Goal: Transaction & Acquisition: Purchase product/service

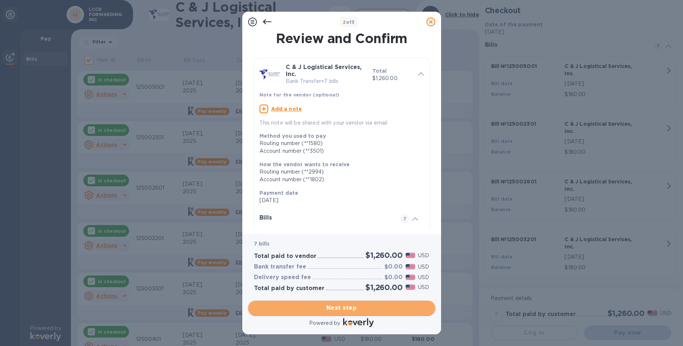
click at [369, 304] on span "Next step" at bounding box center [341, 308] width 175 height 9
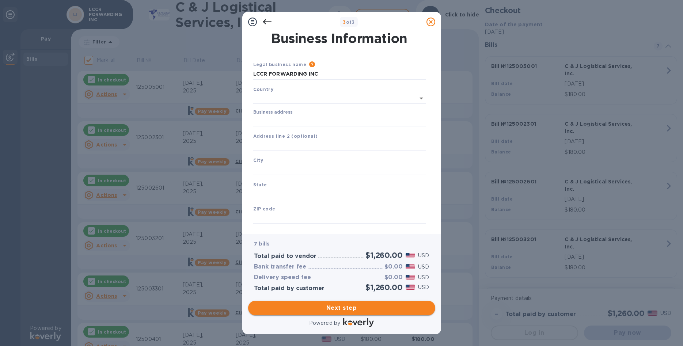
type input "[GEOGRAPHIC_DATA]"
click at [301, 118] on input "Business address" at bounding box center [339, 119] width 173 height 11
type input "[STREET_ADDRESS]"
type input "[GEOGRAPHIC_DATA]"
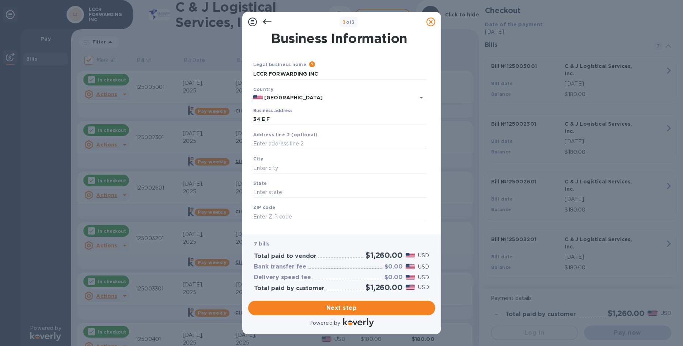
type input "78520"
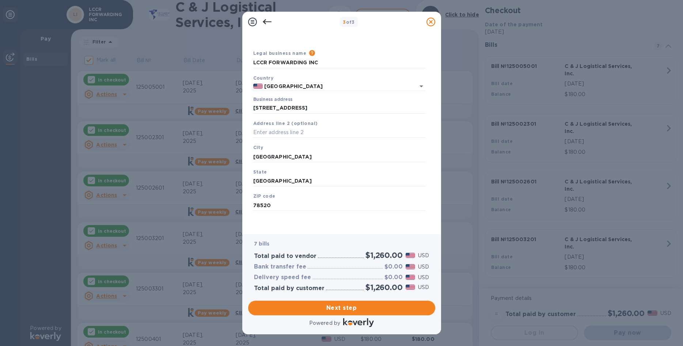
scroll to position [19, 0]
click at [361, 304] on span "Next step" at bounding box center [341, 308] width 175 height 9
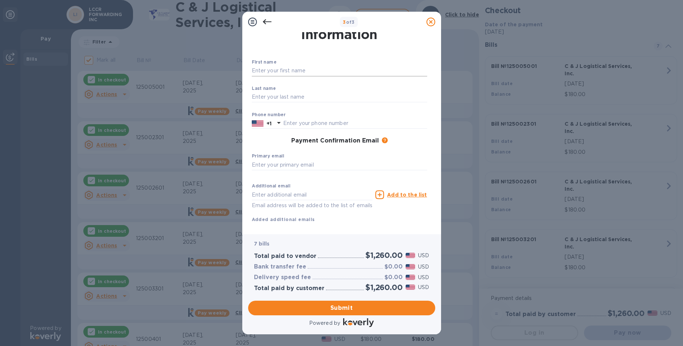
click at [287, 69] on input "text" at bounding box center [339, 70] width 175 height 11
type input "[PERSON_NAME]"
click at [287, 94] on input "text" at bounding box center [339, 97] width 175 height 11
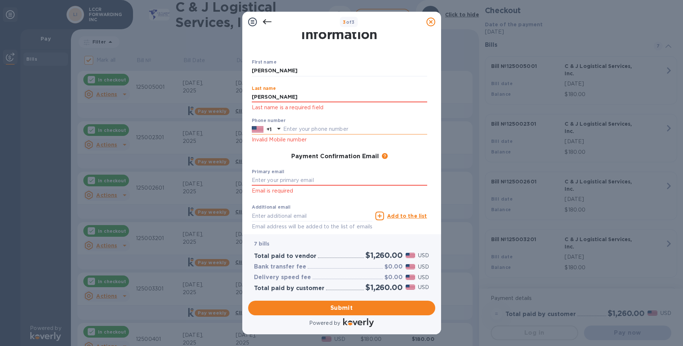
type input "[PERSON_NAME]"
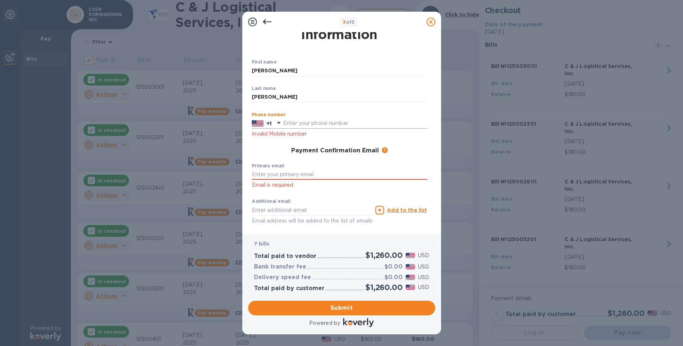
click at [299, 128] on input "text" at bounding box center [355, 123] width 144 height 11
type input "9565418151"
click at [290, 173] on input "text" at bounding box center [339, 174] width 175 height 11
type input "[EMAIL_ADDRESS][DOMAIN_NAME]"
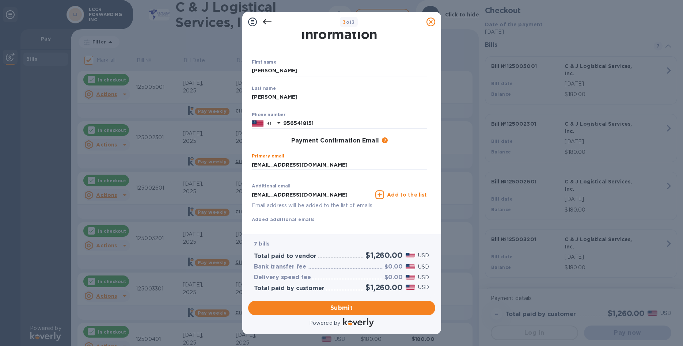
click at [334, 197] on input "[EMAIL_ADDRESS][DOMAIN_NAME]" at bounding box center [312, 194] width 121 height 11
type input "n"
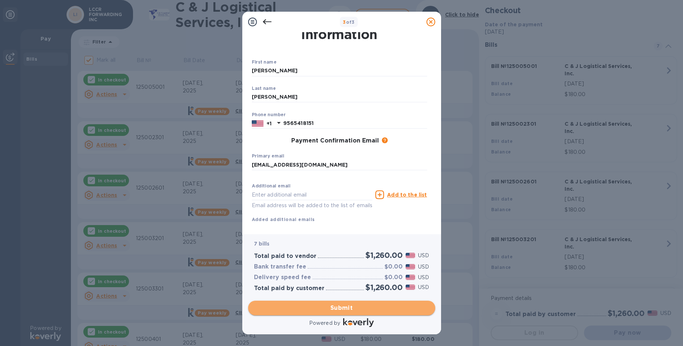
click at [366, 310] on span "Submit" at bounding box center [341, 308] width 175 height 9
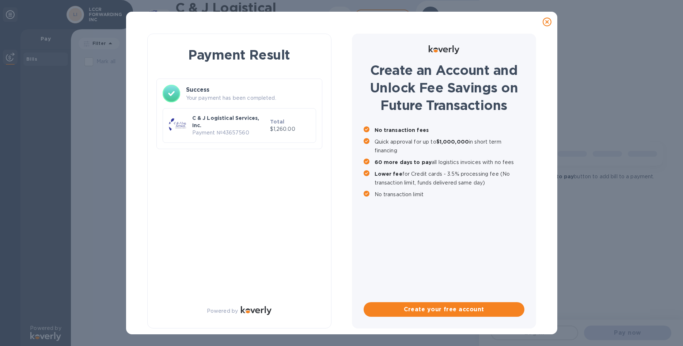
checkbox input "false"
click at [266, 130] on p "Payment № 43657560" at bounding box center [229, 133] width 75 height 8
click at [294, 131] on p "$1,260.00" at bounding box center [290, 129] width 40 height 8
click at [246, 256] on div "Payment Result Success Your payment has been completed. C & J Logistical Servic…" at bounding box center [239, 181] width 184 height 295
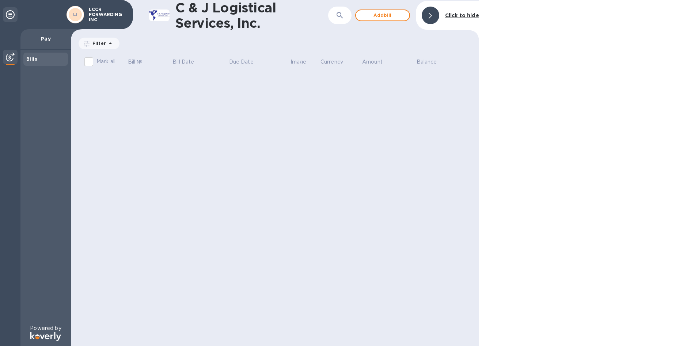
click at [12, 14] on icon at bounding box center [10, 14] width 9 height 9
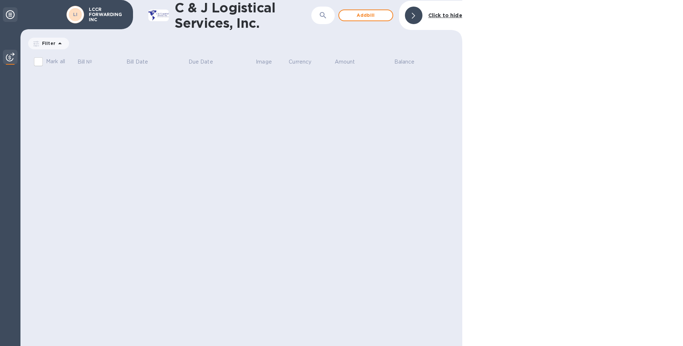
click at [11, 15] on icon at bounding box center [10, 14] width 9 height 9
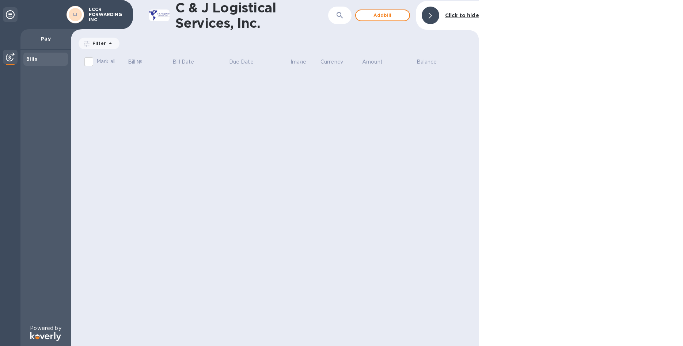
drag, startPoint x: 369, startPoint y: 158, endPoint x: 469, endPoint y: 73, distance: 131.6
click at [389, 155] on div "C & J Logistical Services, Inc. ​ Add [PERSON_NAME] to hide Filter Amount Mark …" at bounding box center [275, 173] width 408 height 346
click at [430, 16] on icon at bounding box center [430, 16] width 3 height 6
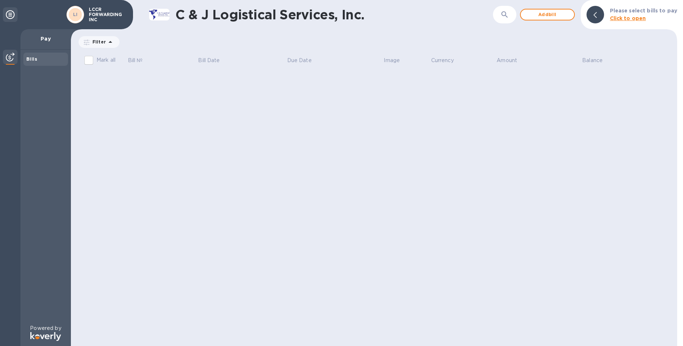
drag, startPoint x: 295, startPoint y: 153, endPoint x: 319, endPoint y: 145, distance: 25.8
click at [305, 150] on div "C & J Logistical Services, Inc. ​ Add bill Please select bills to pay Click to …" at bounding box center [374, 173] width 607 height 346
